Goal: Task Accomplishment & Management: Use online tool/utility

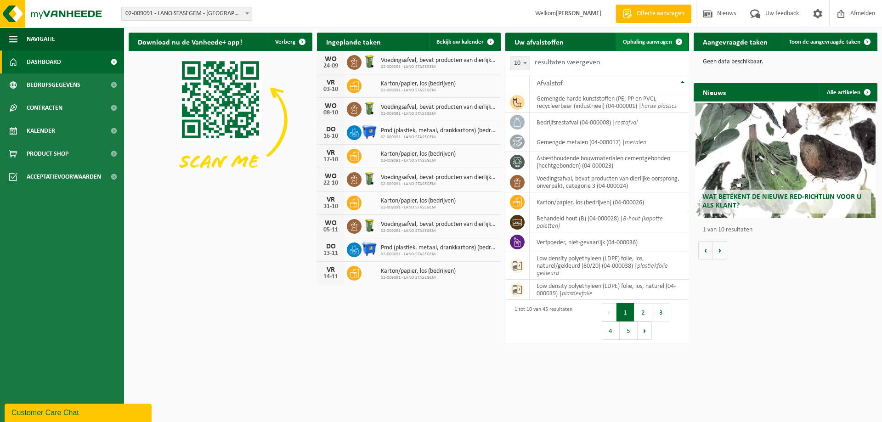
click at [645, 40] on span "Ophaling aanvragen" at bounding box center [647, 42] width 49 height 6
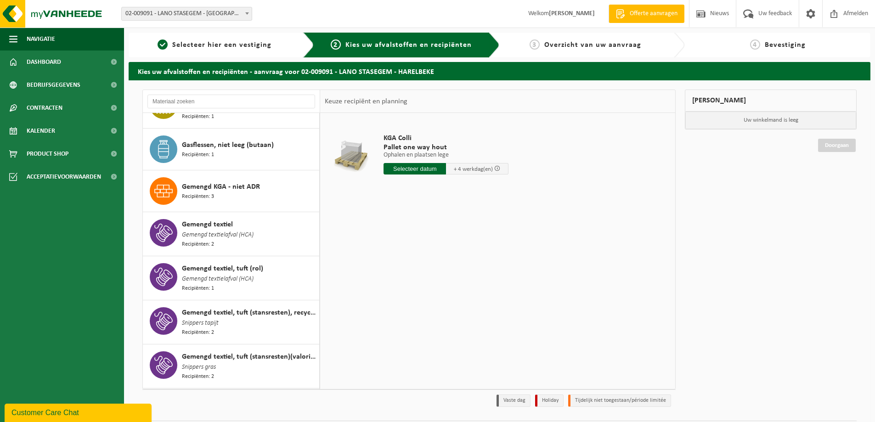
scroll to position [414, 0]
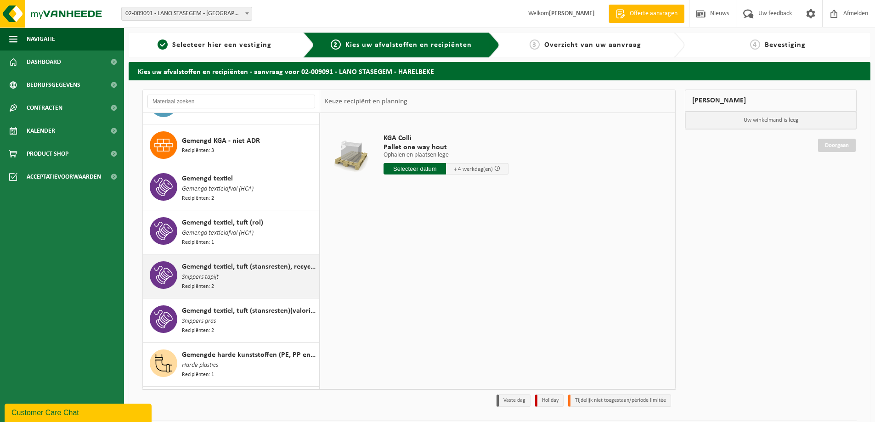
click at [226, 264] on span "Gemengd textiel, tuft (stansresten), recycleerbaar" at bounding box center [249, 266] width 135 height 11
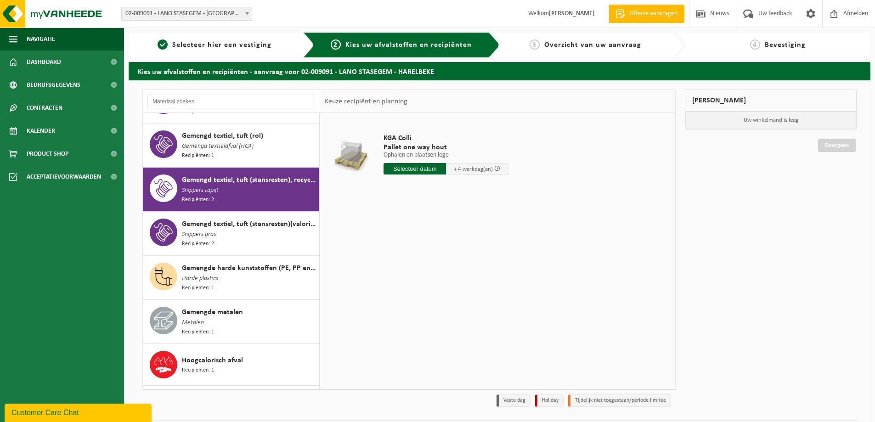
scroll to position [548, 0]
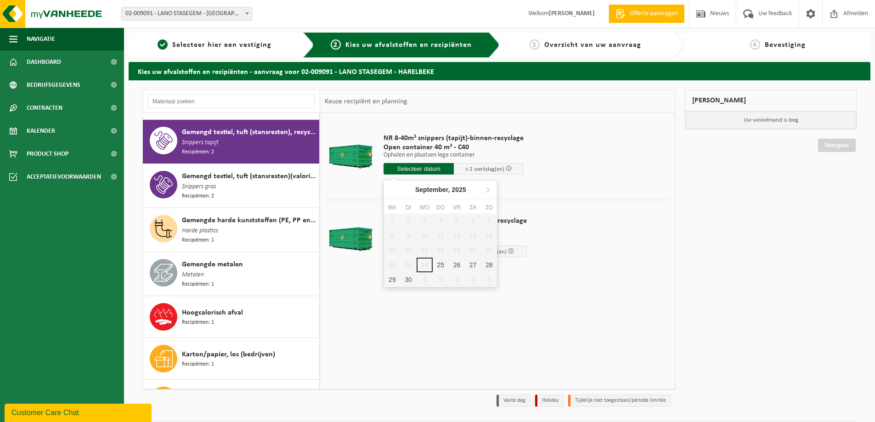
click at [402, 167] on input "text" at bounding box center [419, 168] width 70 height 11
click at [441, 266] on div "25" at bounding box center [441, 265] width 16 height 15
type input "Van 2025-09-25"
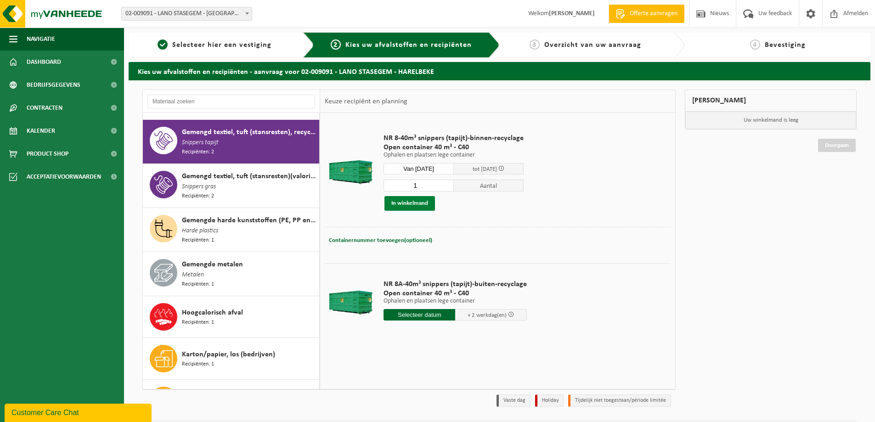
click at [405, 203] on button "In winkelmand" at bounding box center [410, 203] width 51 height 15
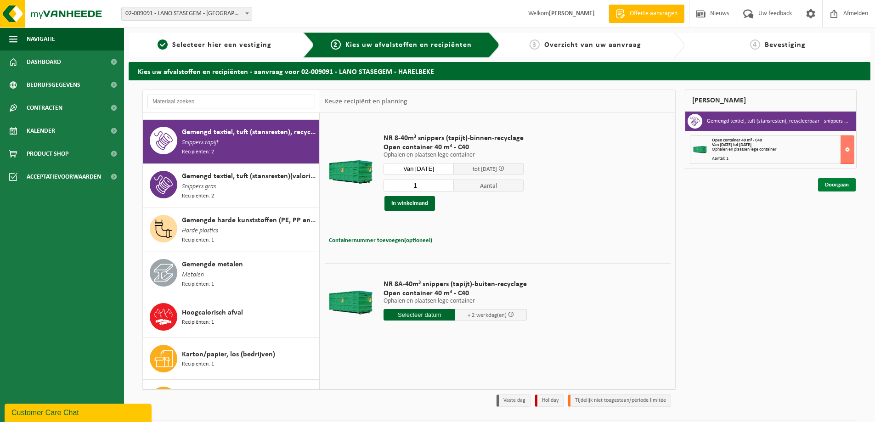
click at [836, 183] on link "Doorgaan" at bounding box center [837, 184] width 38 height 13
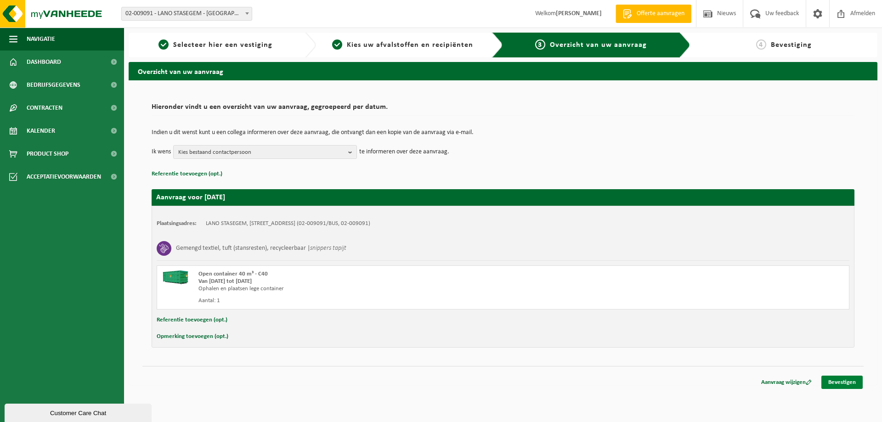
click at [839, 384] on link "Bevestigen" at bounding box center [842, 382] width 41 height 13
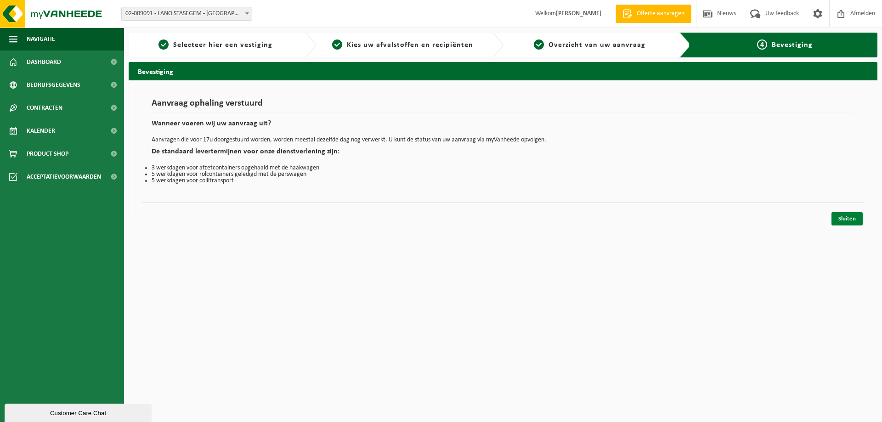
click at [852, 218] on link "Sluiten" at bounding box center [847, 218] width 31 height 13
